Goal: Navigation & Orientation: Go to known website

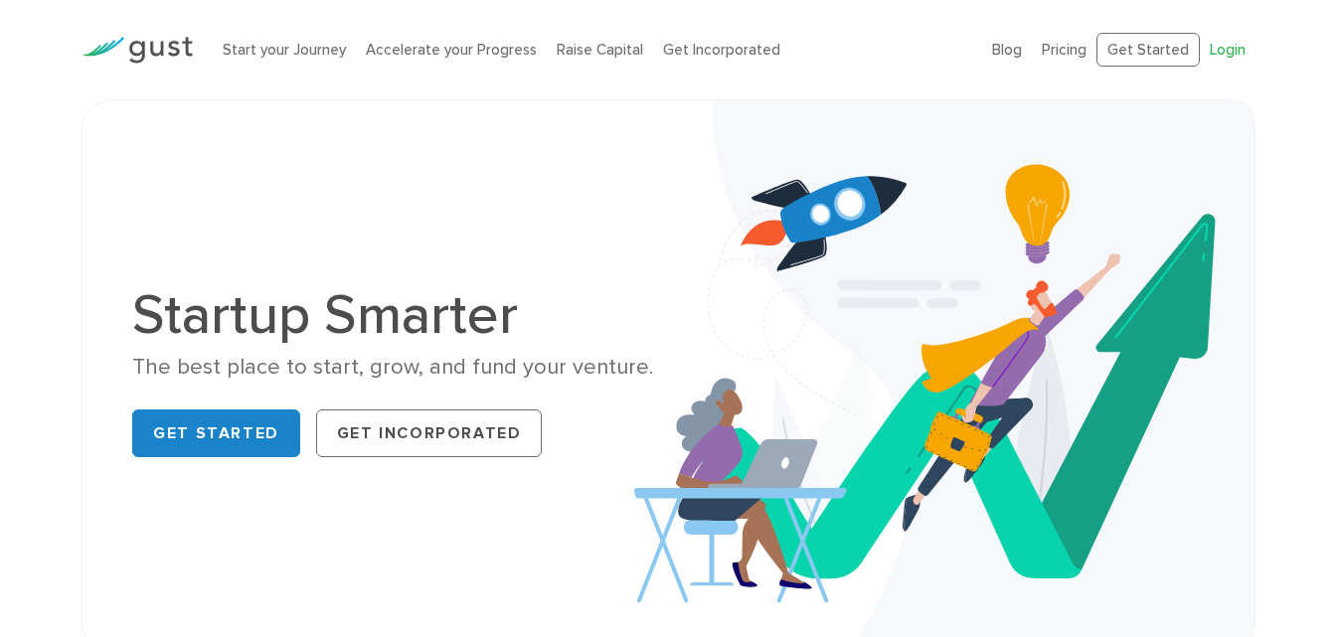
drag, startPoint x: 0, startPoint y: 0, endPoint x: 1220, endPoint y: 48, distance: 1221.3
click at [1220, 48] on link "Login" at bounding box center [1227, 50] width 36 height 18
click at [1220, 44] on link "Login" at bounding box center [1227, 50] width 36 height 18
